Goal: Communication & Community: Connect with others

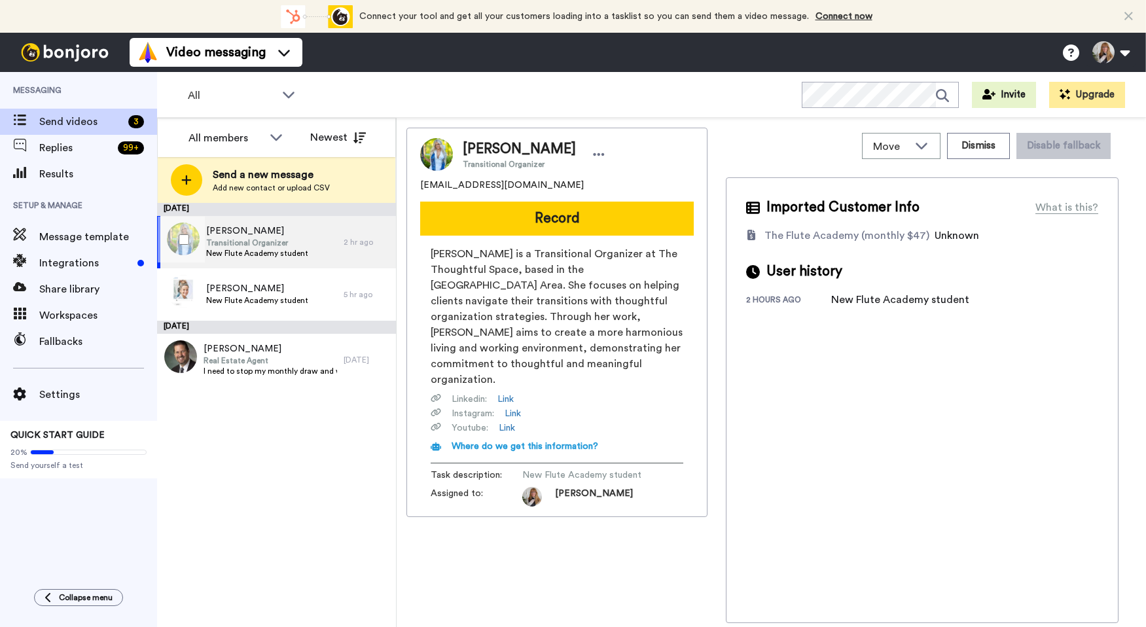
click at [294, 234] on span "[PERSON_NAME]" at bounding box center [257, 230] width 102 height 13
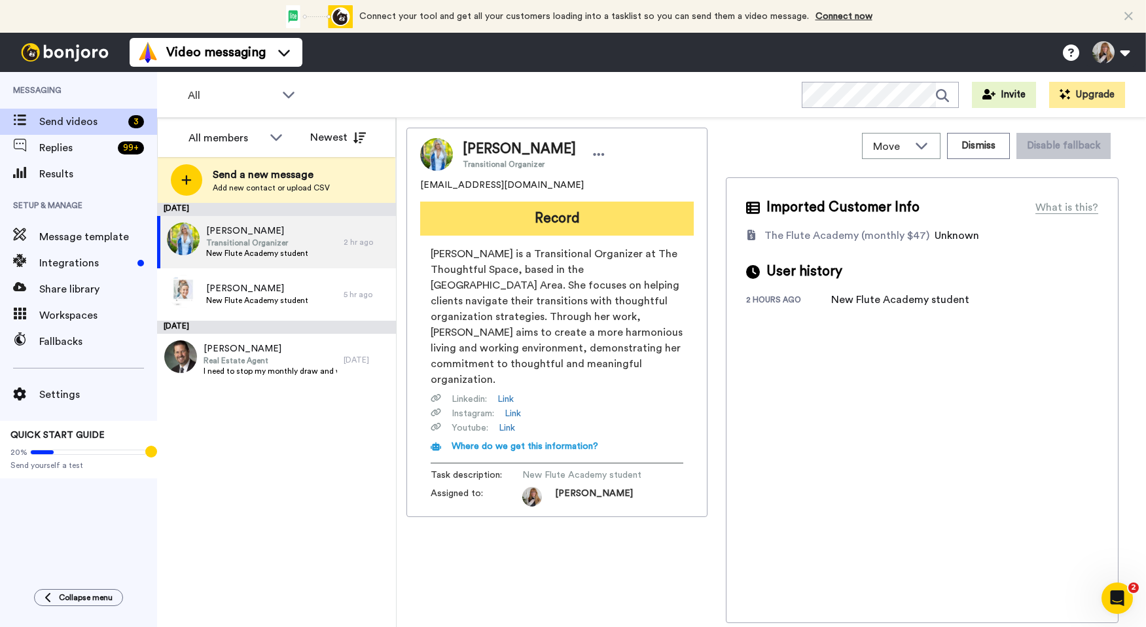
click at [498, 214] on button "Record" at bounding box center [556, 219] width 273 height 34
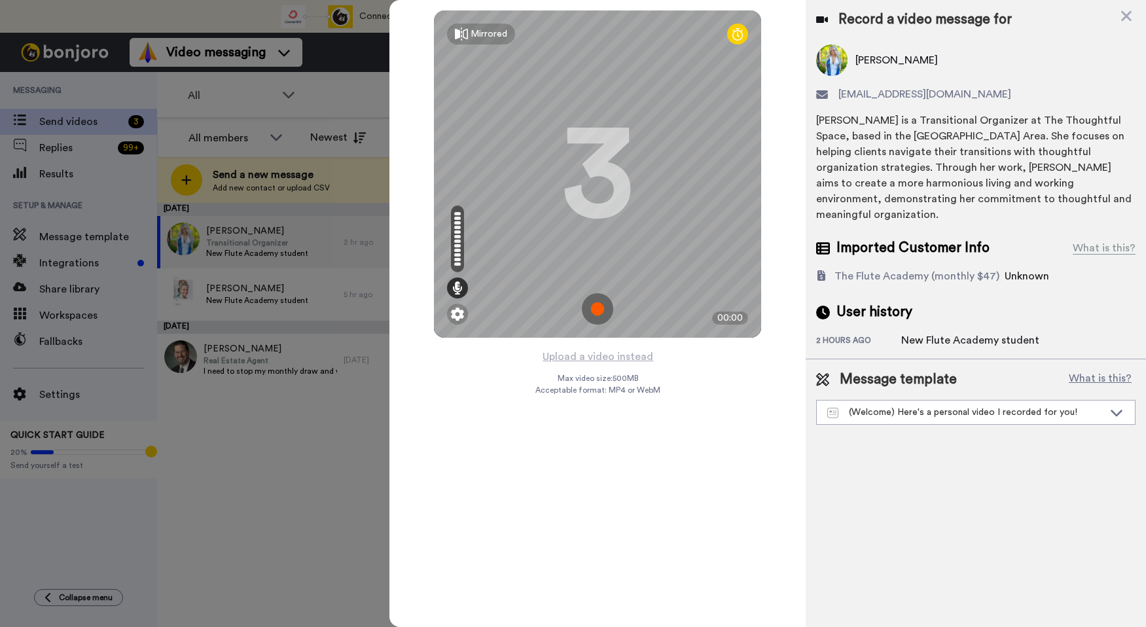
click at [593, 309] on img at bounding box center [597, 308] width 31 height 31
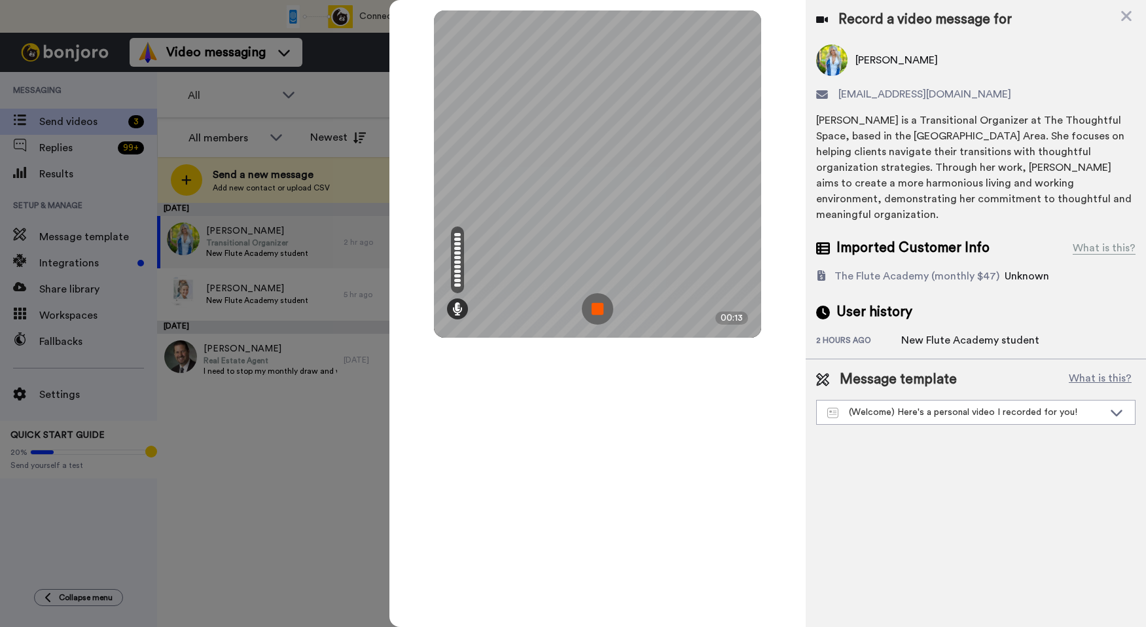
click at [593, 312] on img at bounding box center [597, 308] width 31 height 31
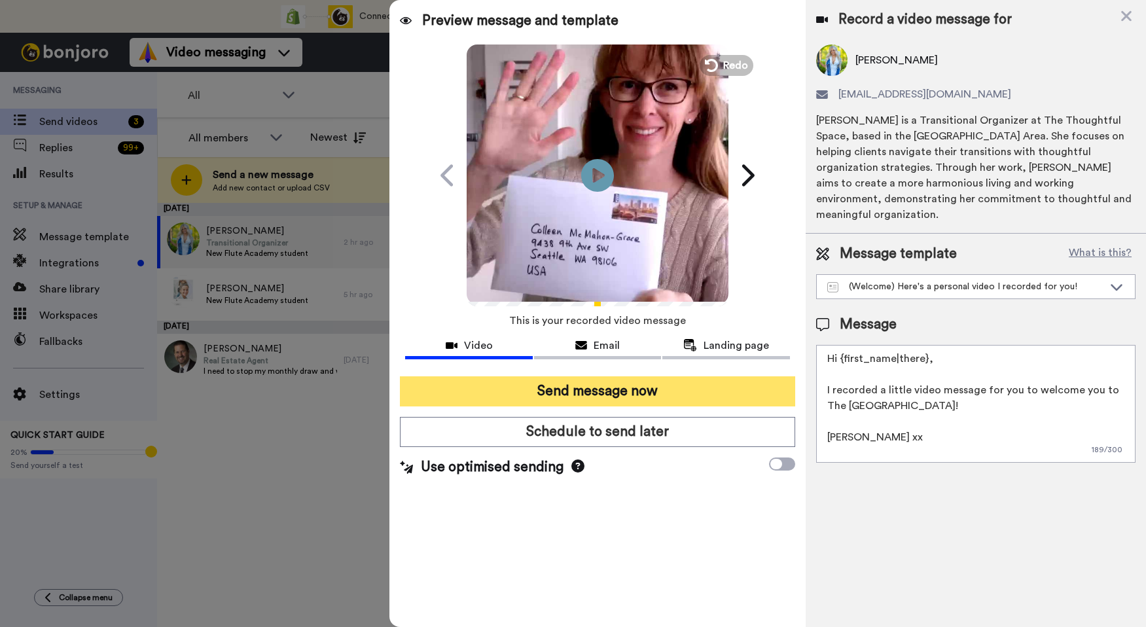
click at [595, 389] on button "Send message now" at bounding box center [597, 391] width 395 height 30
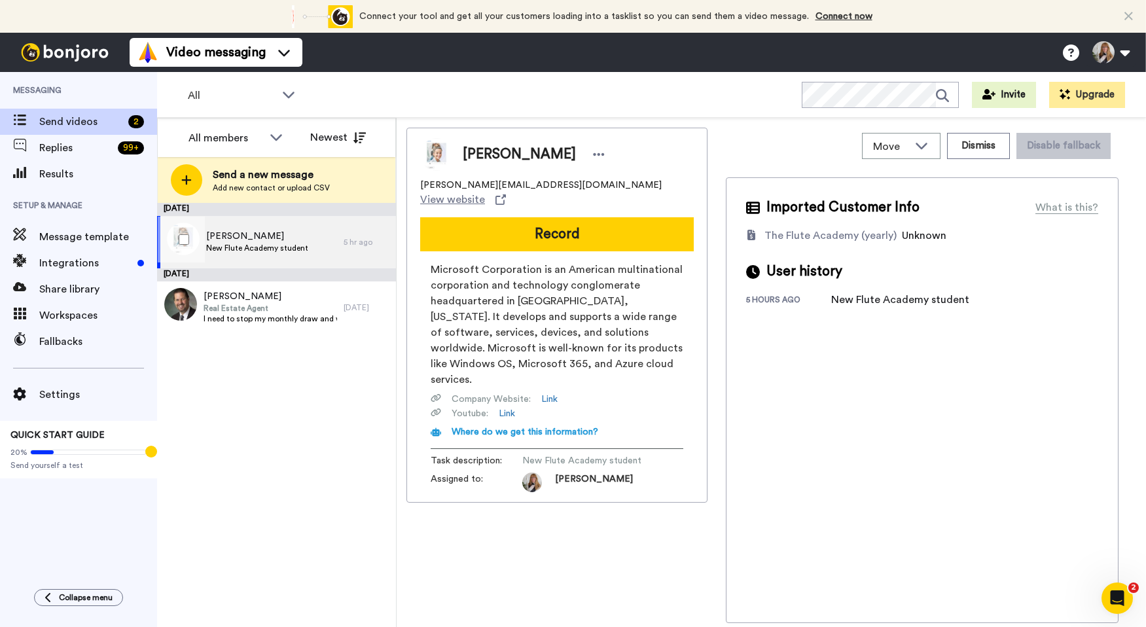
click at [257, 228] on div "Mair A-w New Flute Academy student" at bounding box center [250, 242] width 186 height 52
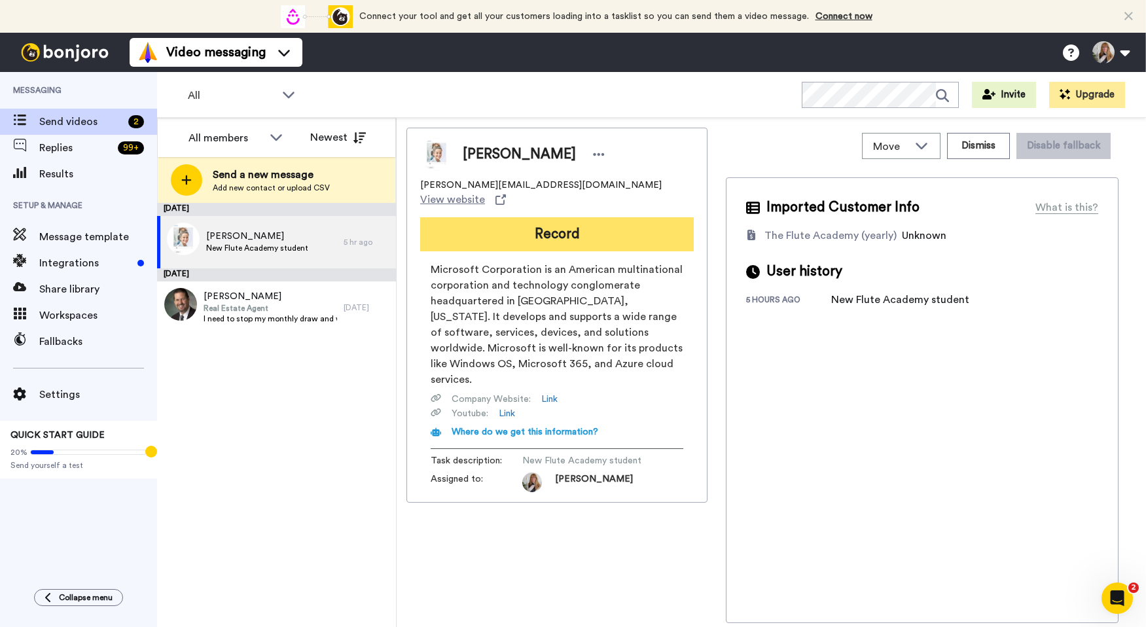
click at [565, 228] on button "Record" at bounding box center [556, 234] width 273 height 34
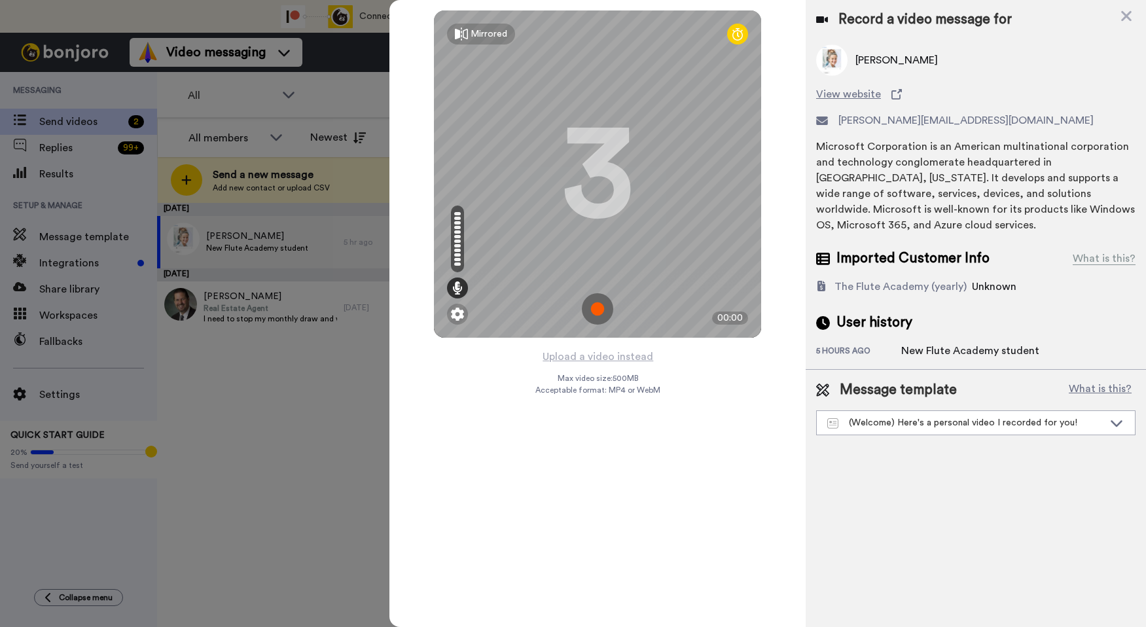
click at [598, 311] on img at bounding box center [597, 308] width 31 height 31
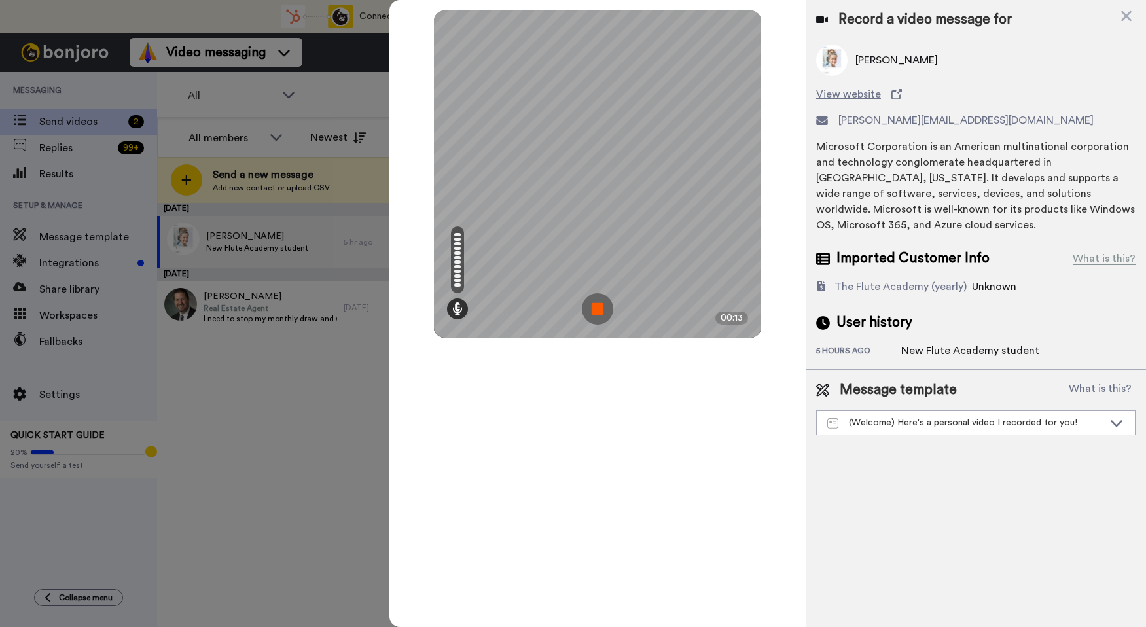
click at [598, 313] on img at bounding box center [597, 308] width 31 height 31
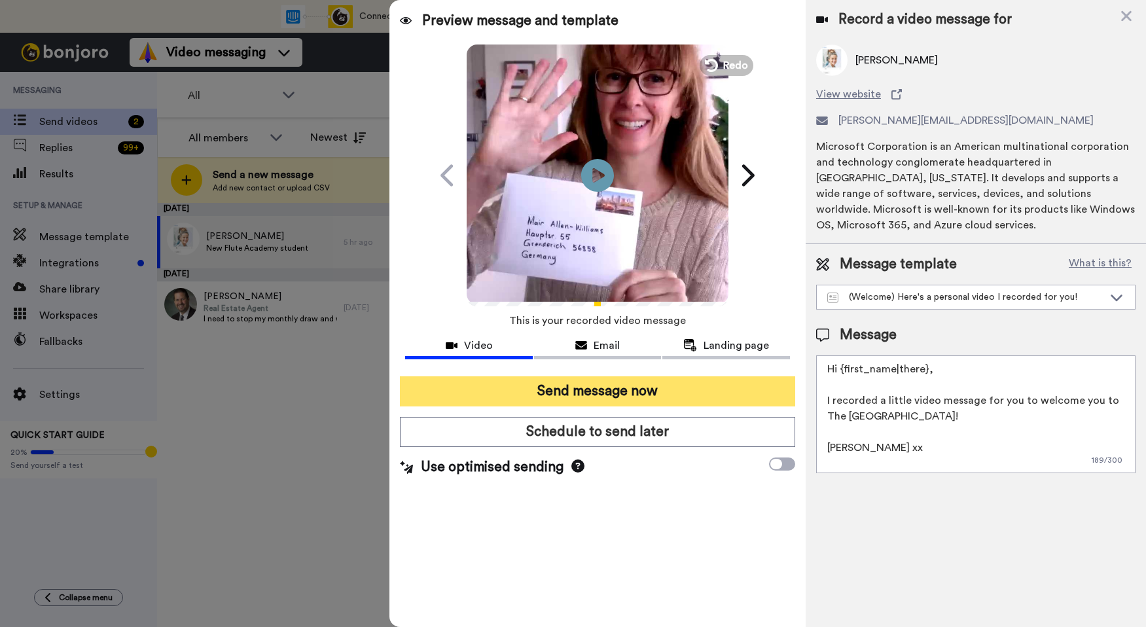
click at [644, 396] on button "Send message now" at bounding box center [597, 391] width 395 height 30
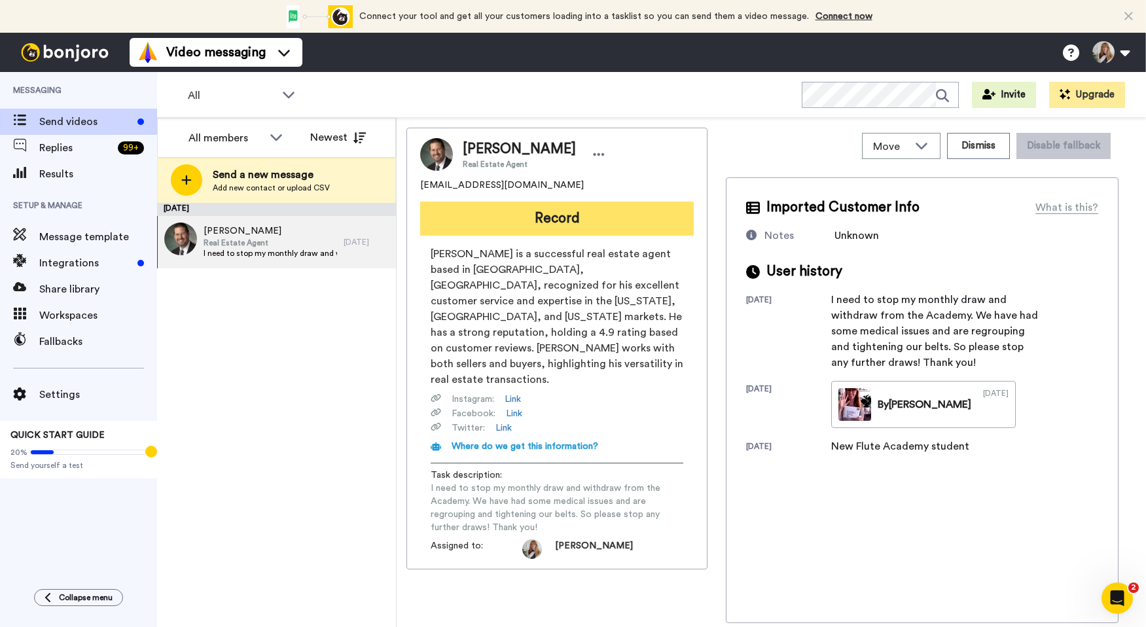
click at [572, 230] on button "Record" at bounding box center [556, 219] width 273 height 34
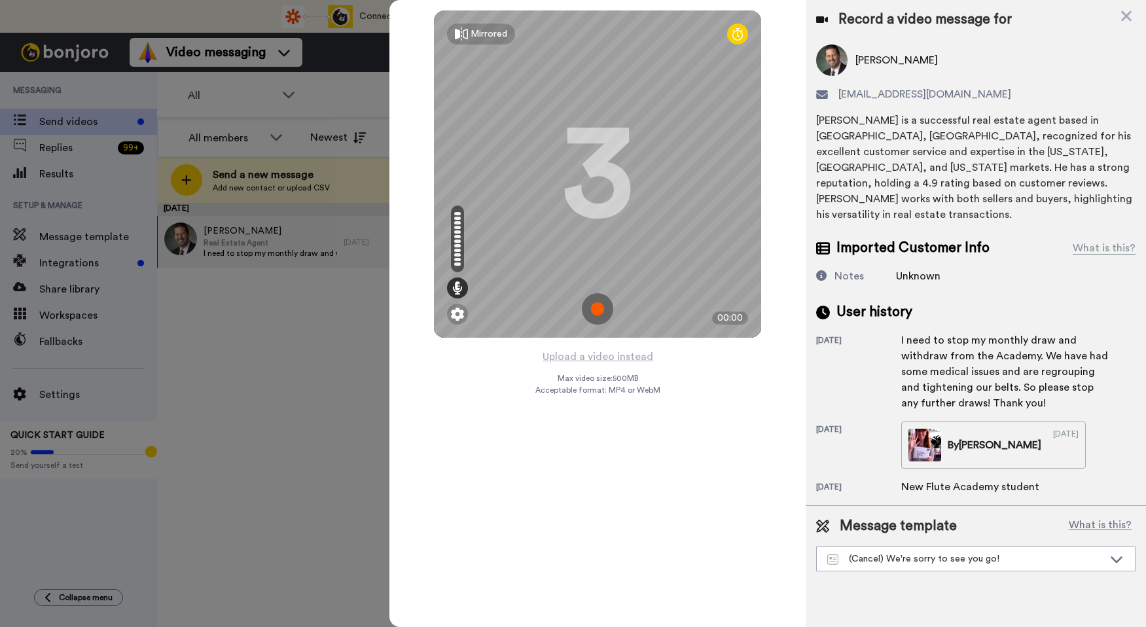
click at [605, 306] on img at bounding box center [597, 308] width 31 height 31
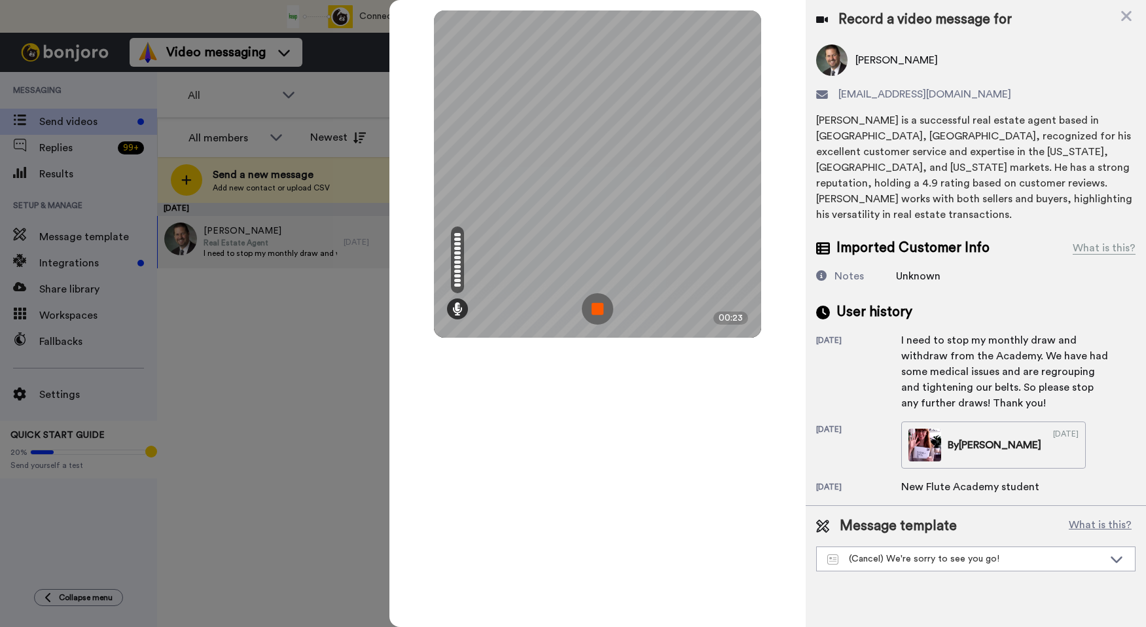
click at [605, 306] on img at bounding box center [597, 308] width 31 height 31
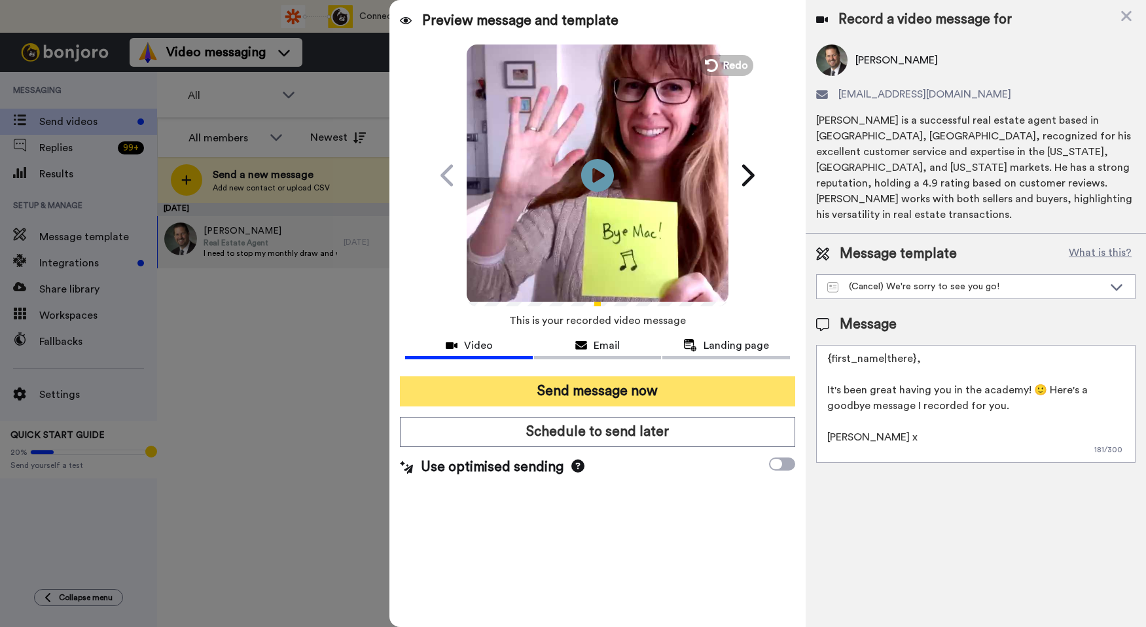
click at [623, 392] on button "Send message now" at bounding box center [597, 391] width 395 height 30
